Goal: Navigation & Orientation: Find specific page/section

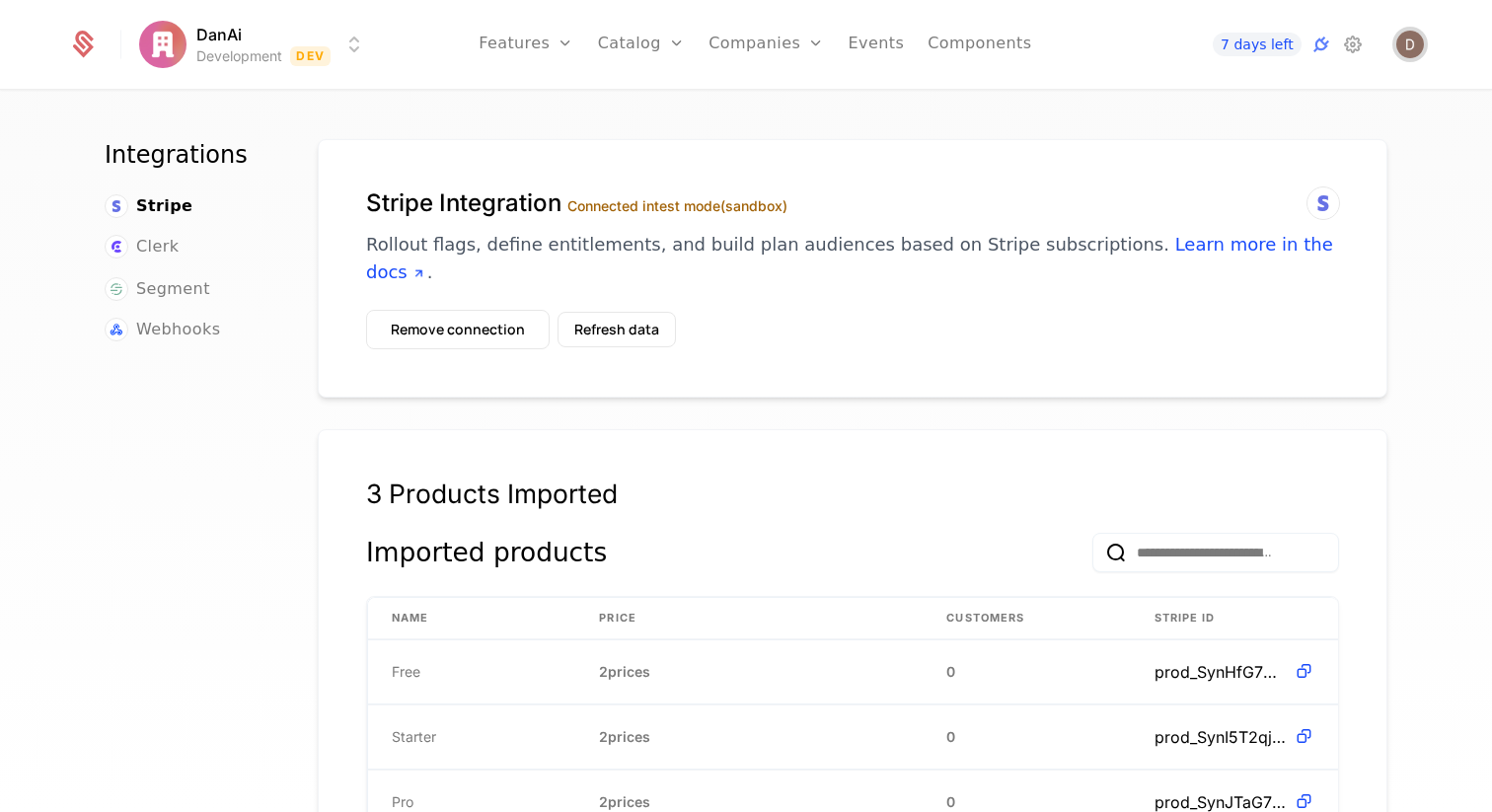
click at [1407, 47] on img "Open user button" at bounding box center [1410, 44] width 28 height 28
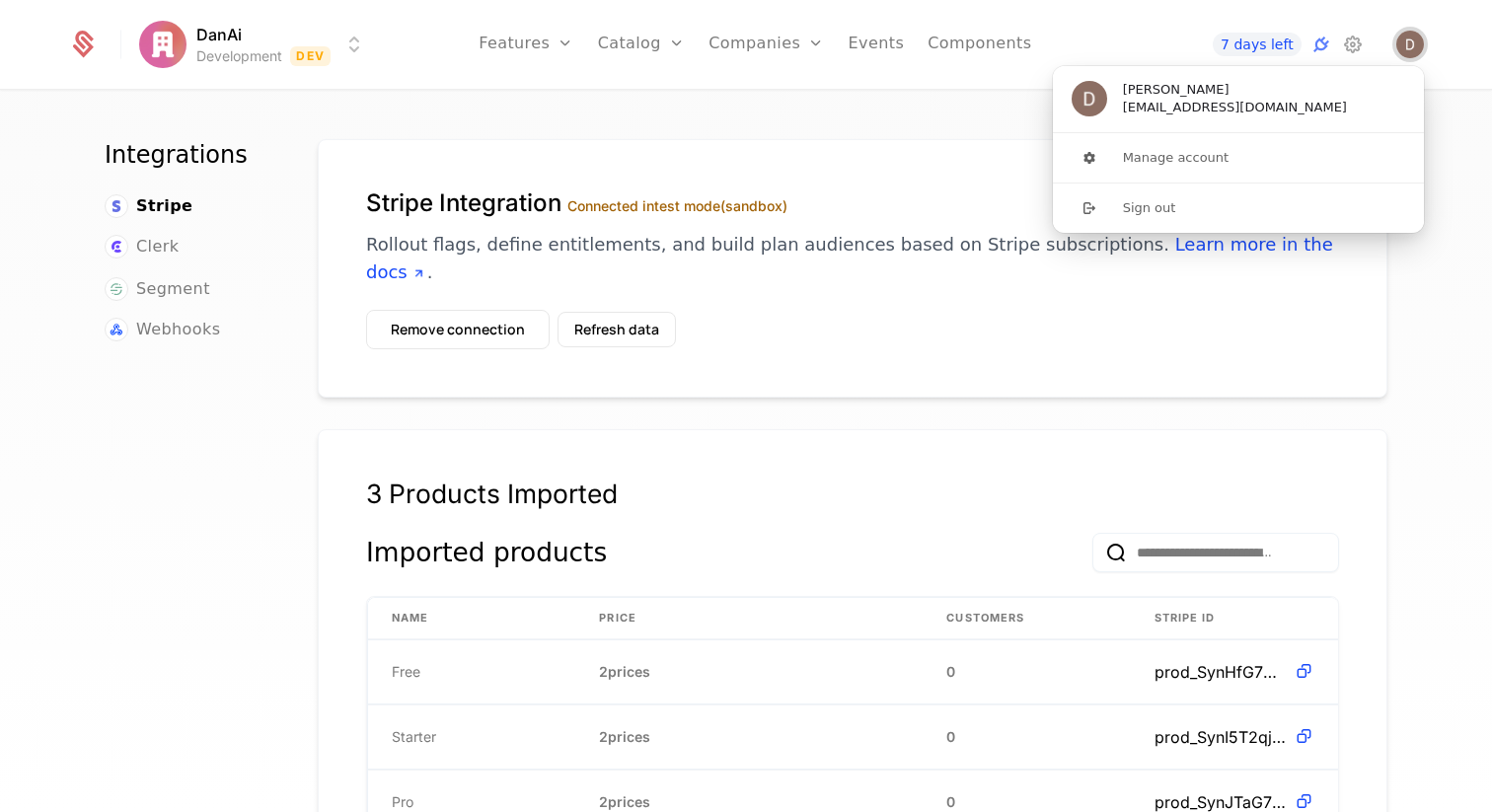
click at [1408, 47] on img "Close user button" at bounding box center [1410, 44] width 28 height 28
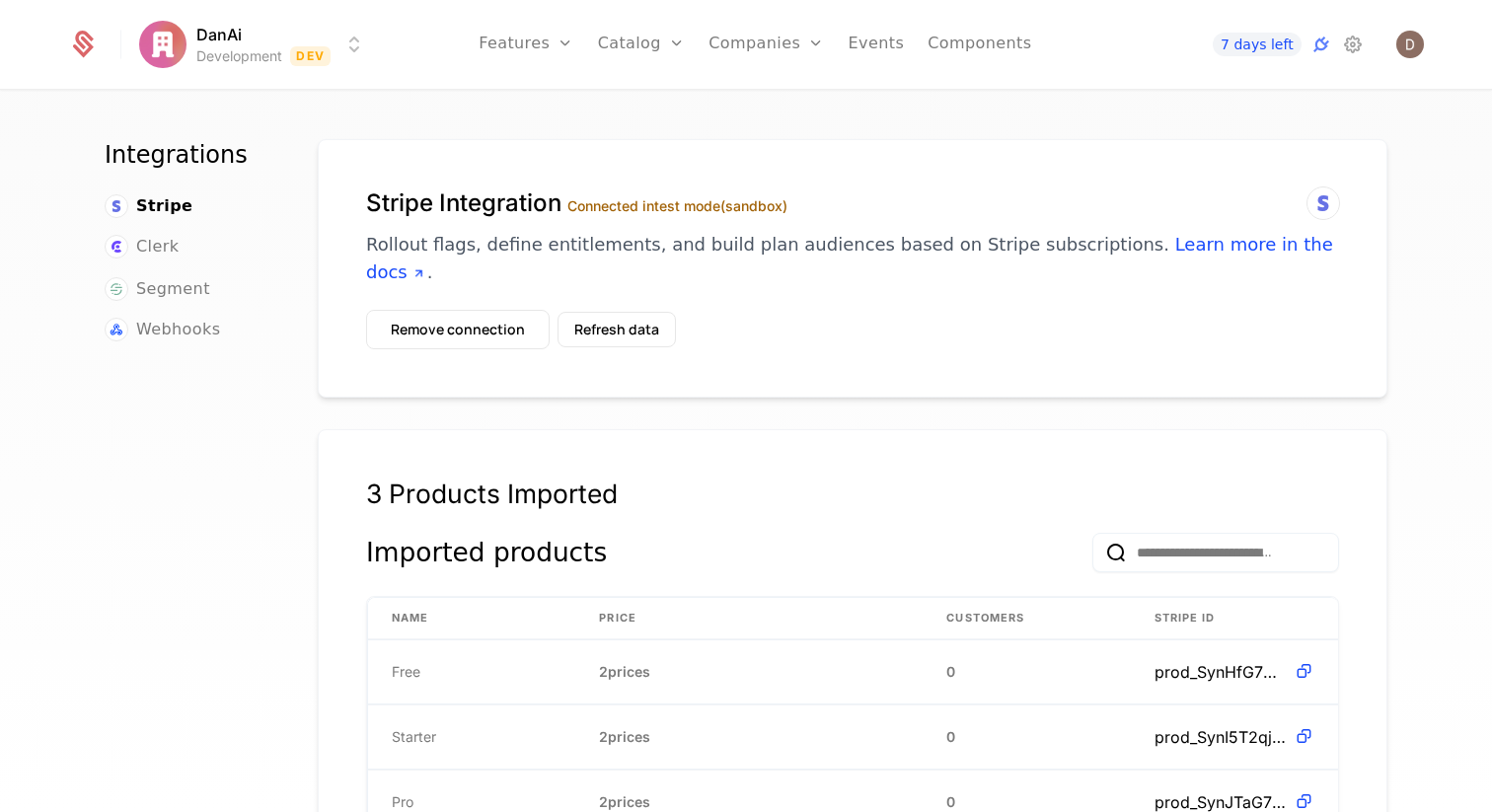
click at [258, 47] on html "DanAi Development Dev Features Features Flags Catalog Plans Add Ons Configurati…" at bounding box center [746, 406] width 1492 height 812
click at [653, 123] on div "Plans Add Ons Configuration" at bounding box center [672, 148] width 149 height 150
click at [669, 111] on link "Plans" at bounding box center [672, 109] width 102 height 24
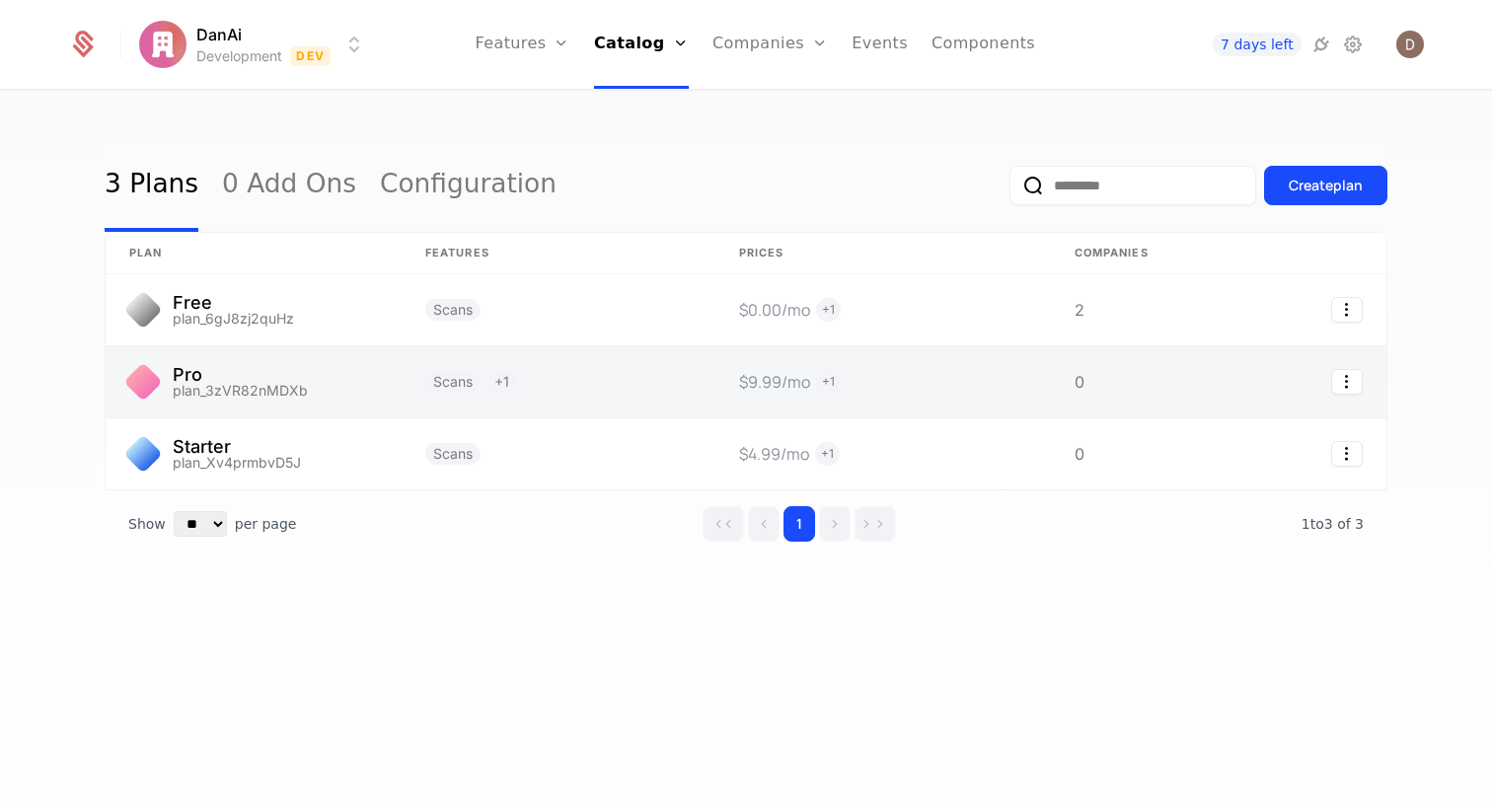
click at [270, 383] on link at bounding box center [254, 382] width 296 height 71
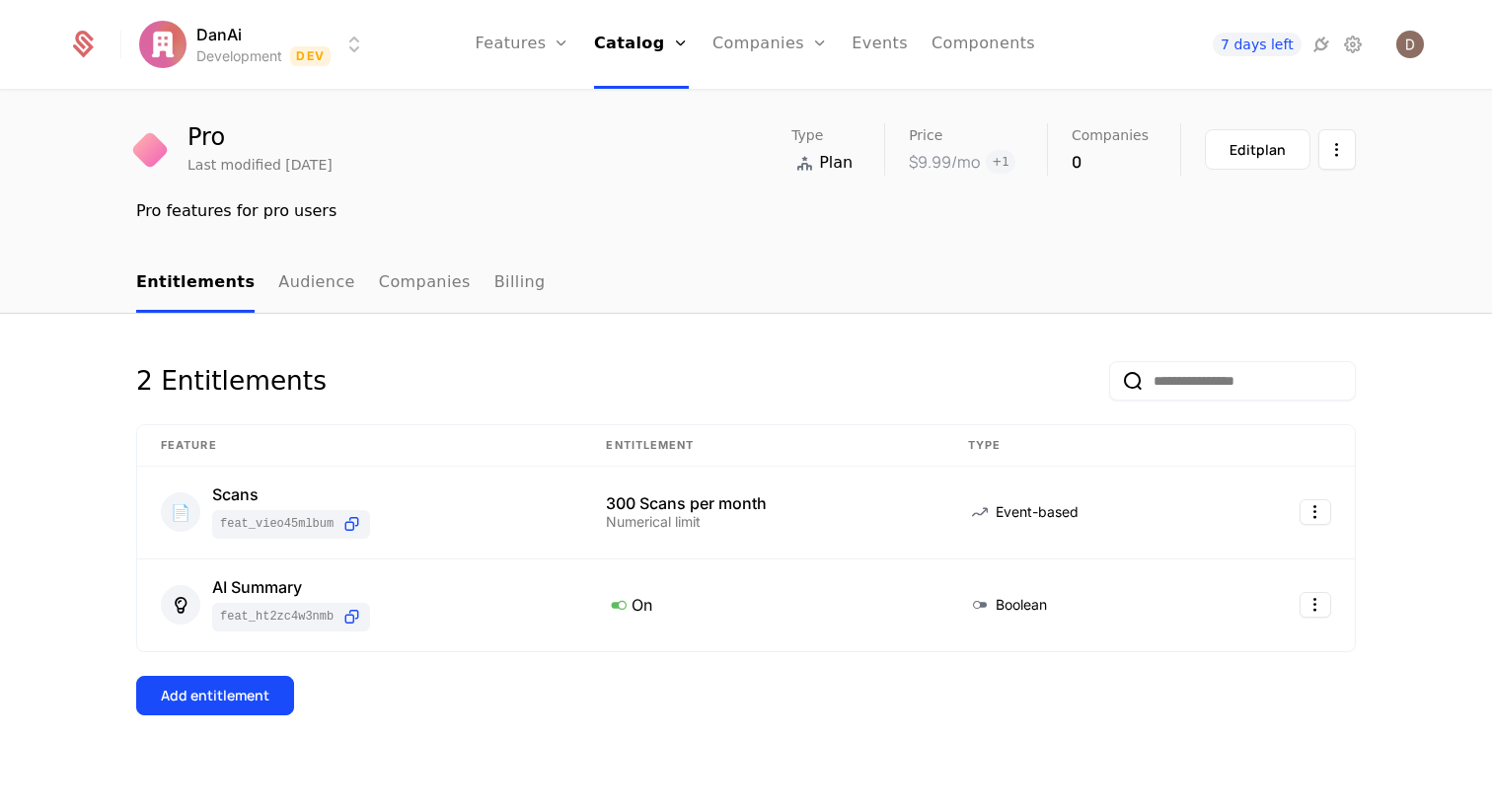
scroll to position [60, 0]
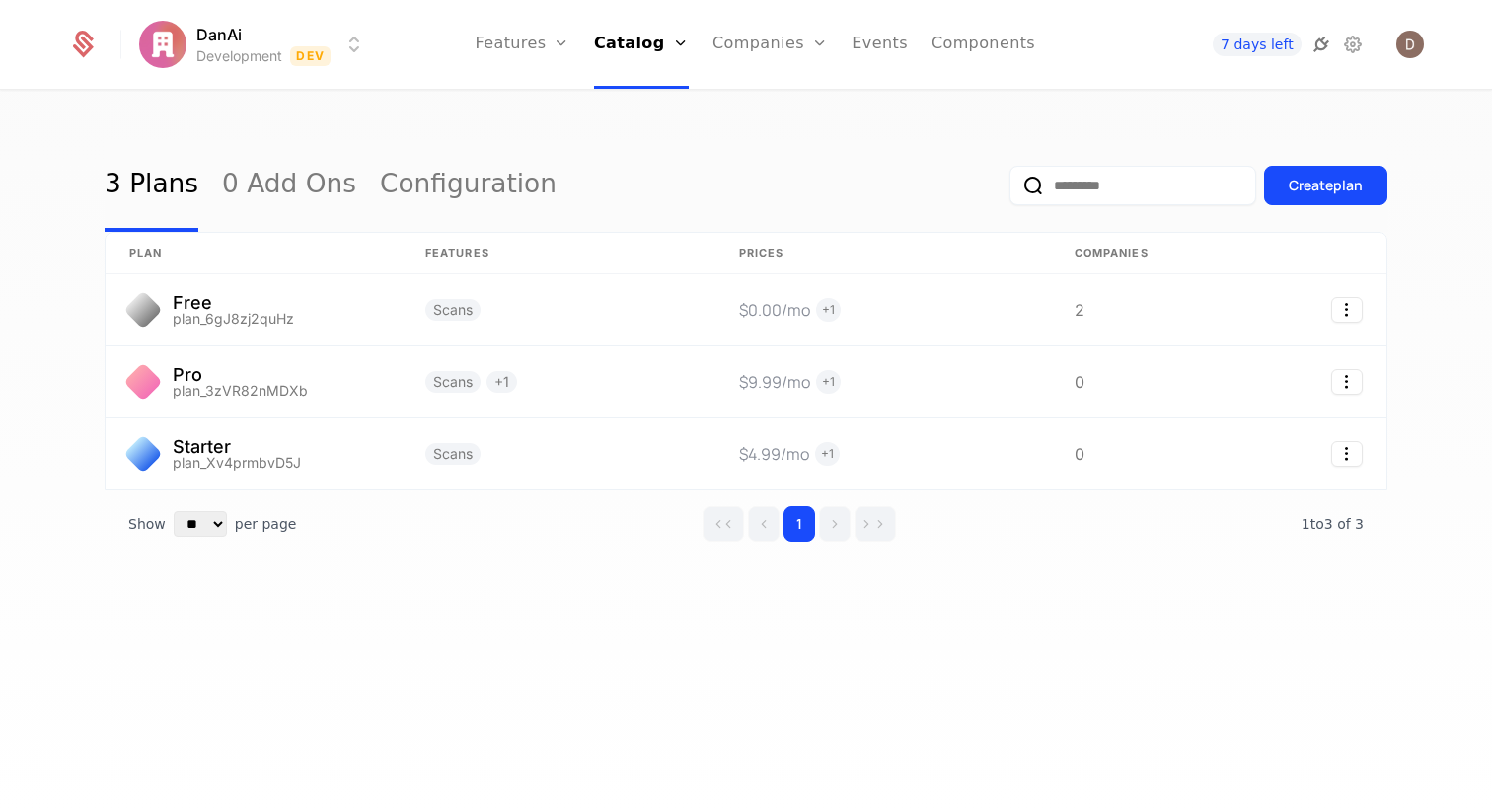
click at [1323, 43] on icon at bounding box center [1321, 44] width 24 height 24
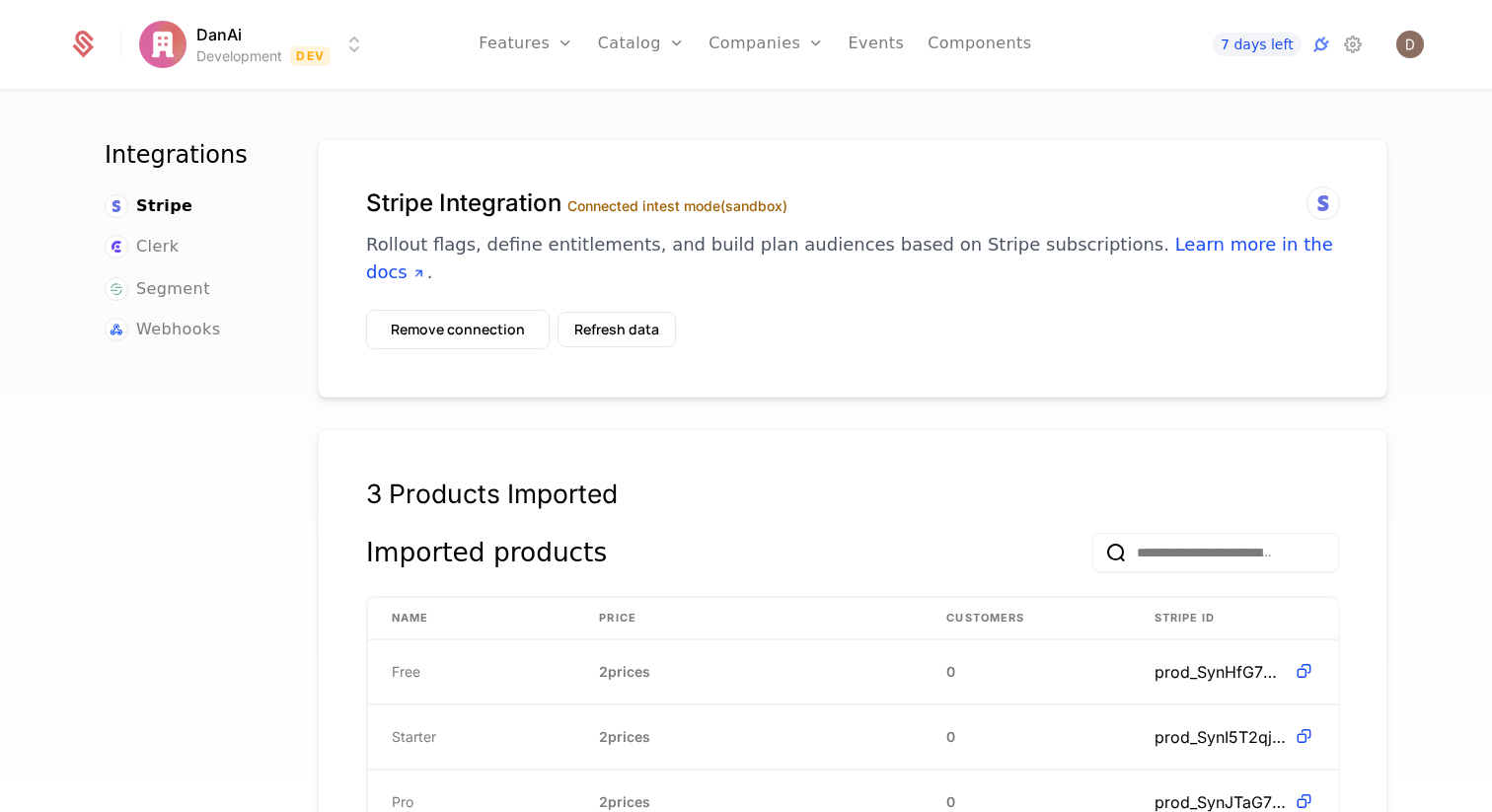
click at [192, 61] on html "DanAi Development Dev Features Features Flags Catalog Plans Add Ons Configurati…" at bounding box center [746, 406] width 1492 height 812
click at [161, 345] on html "DanAi Development Dev Features Features Flags Catalog Plans Add Ons Configurati…" at bounding box center [746, 406] width 1492 height 812
click at [187, 49] on html "DanAi Development Dev Features Features Flags Catalog Plans Add Ons Configurati…" at bounding box center [746, 406] width 1492 height 812
click at [176, 35] on html "DanAi Development Dev Features Features Flags Catalog Plans Add Ons Configurati…" at bounding box center [746, 406] width 1492 height 812
click at [242, 24] on html "DanAi Development Dev Features Features Flags Catalog Plans Add Ons Configurati…" at bounding box center [746, 406] width 1492 height 812
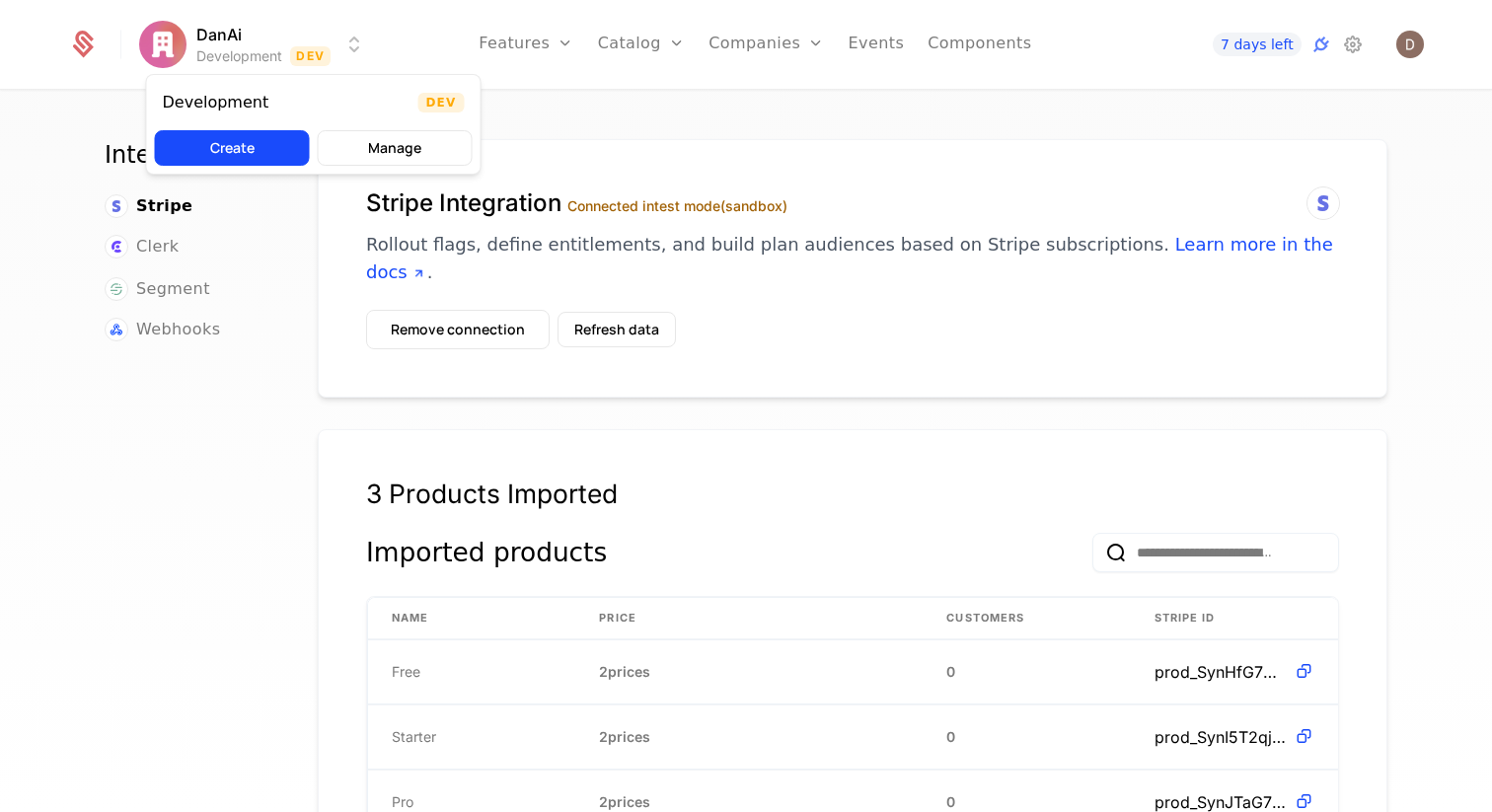
click at [242, 24] on html "DanAi Development Dev Features Features Flags Catalog Plans Add Ons Configurati…" at bounding box center [746, 406] width 1492 height 812
